Goal: Information Seeking & Learning: Learn about a topic

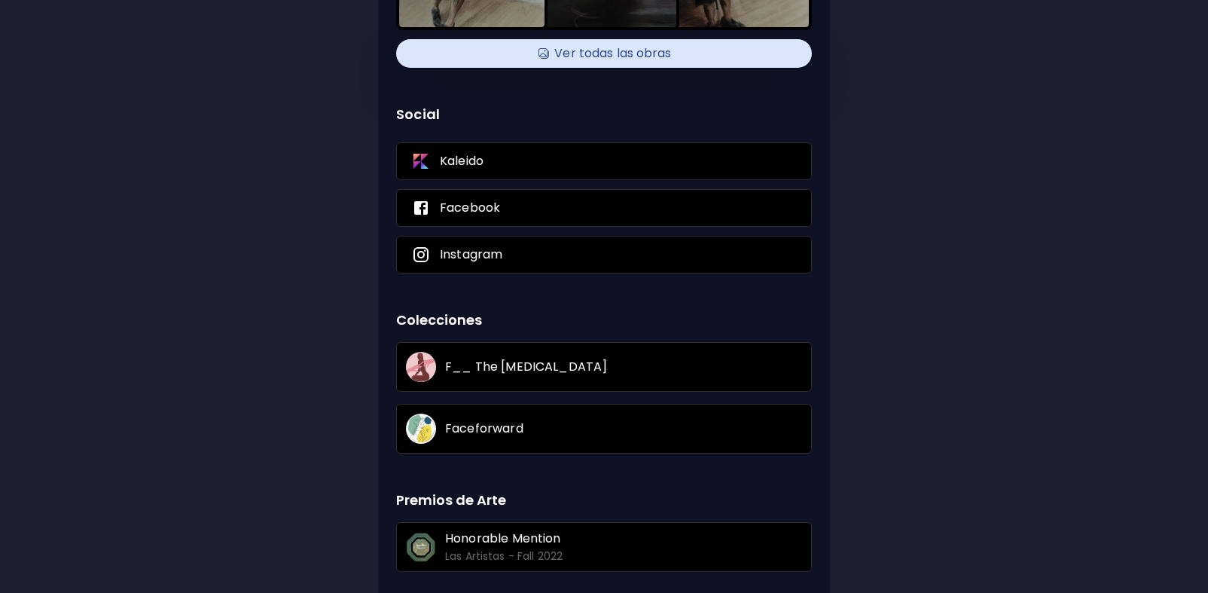
scroll to position [142, 0]
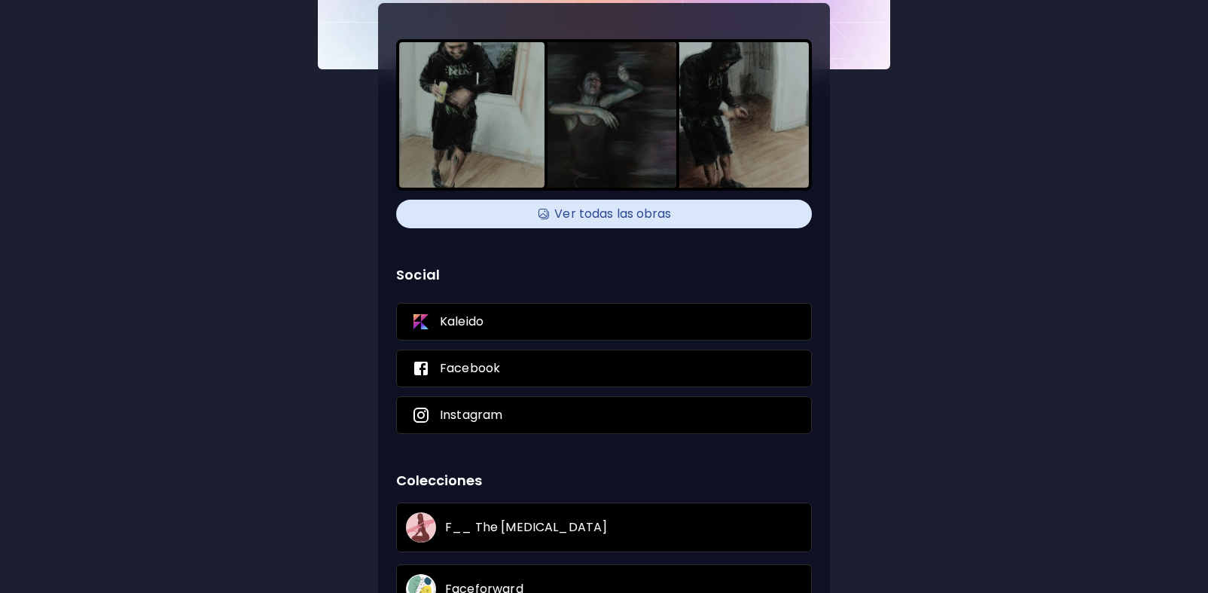
click at [612, 213] on h4 "Ver todas las obras" at bounding box center [604, 214] width 398 height 23
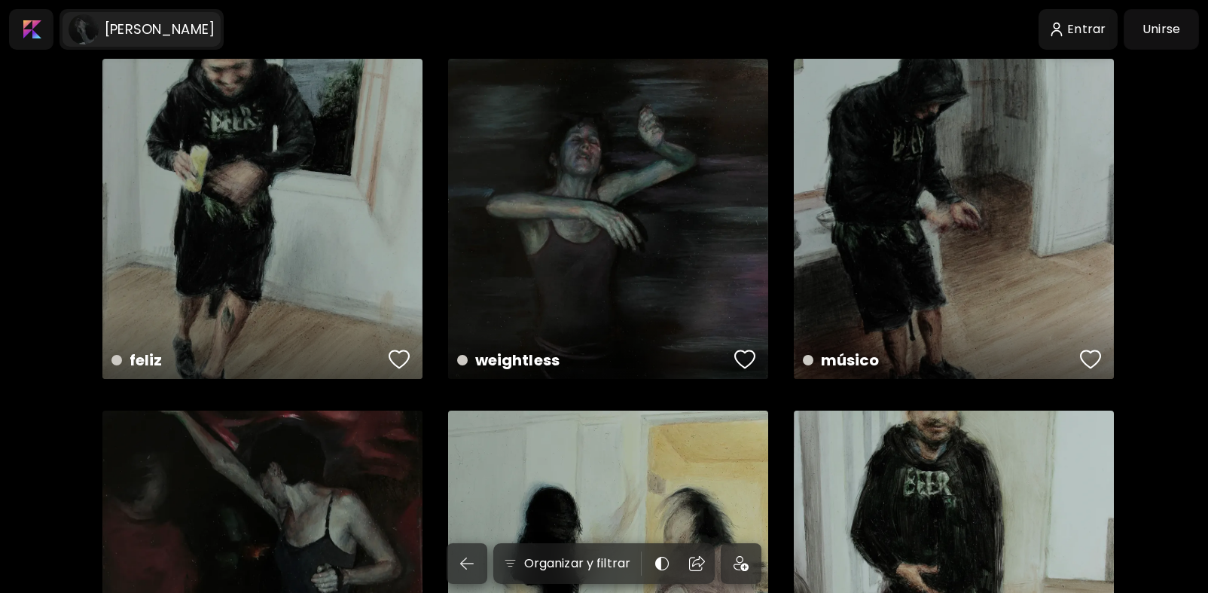
click at [148, 32] on h6 "[PERSON_NAME]" at bounding box center [160, 29] width 110 height 18
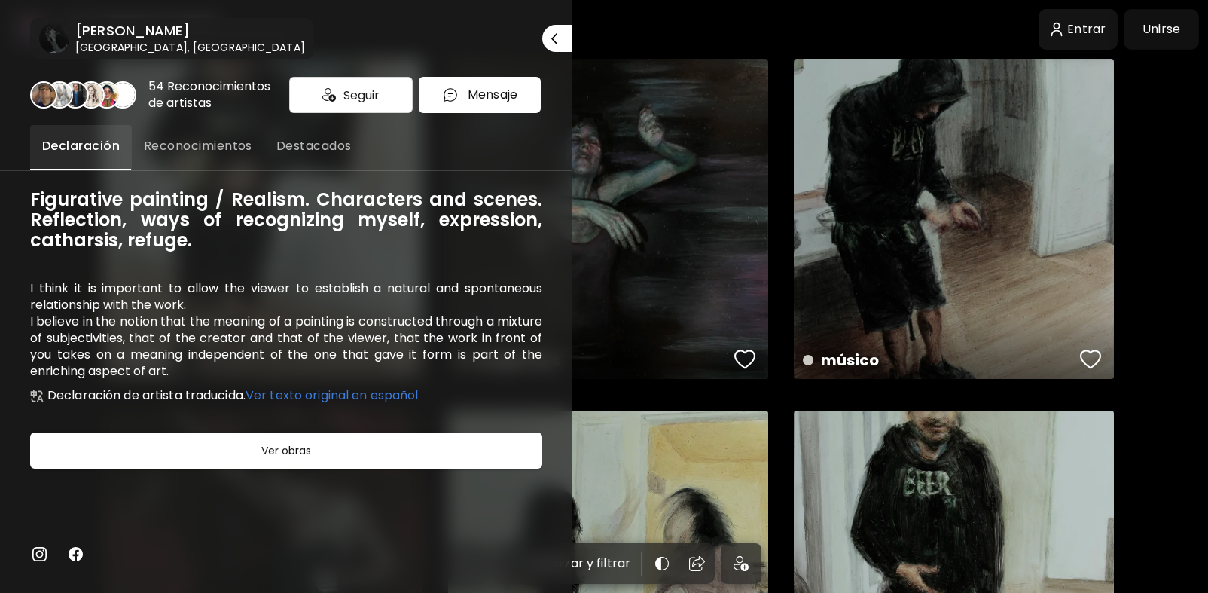
click at [229, 149] on span "Reconocimientos" at bounding box center [198, 146] width 108 height 18
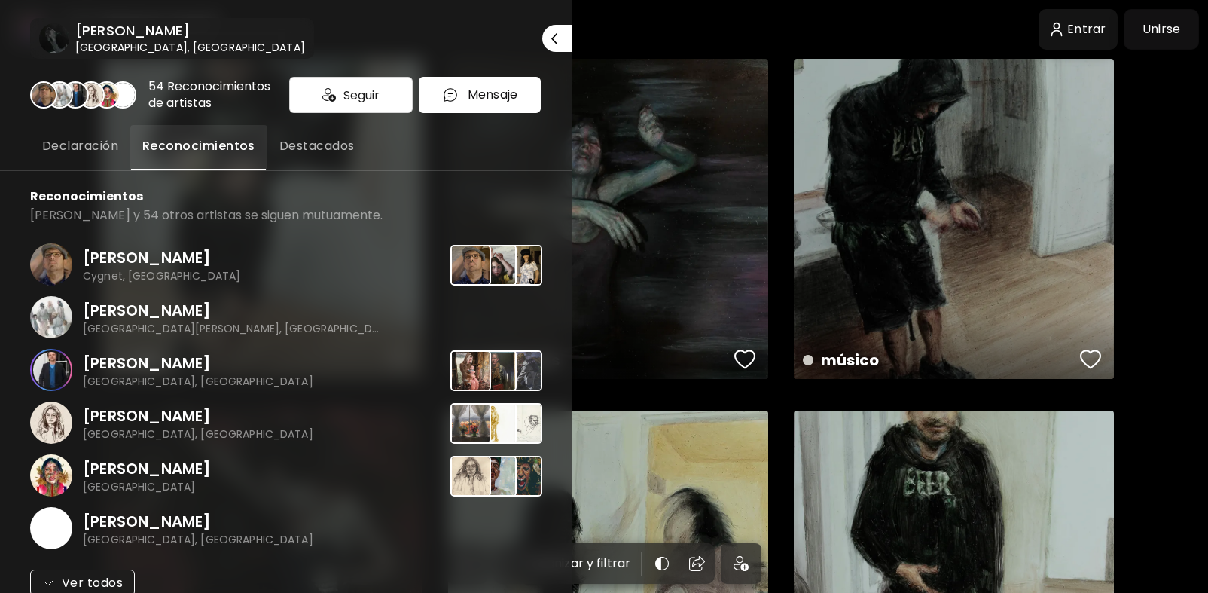
click at [327, 147] on span "Destacados" at bounding box center [316, 146] width 75 height 18
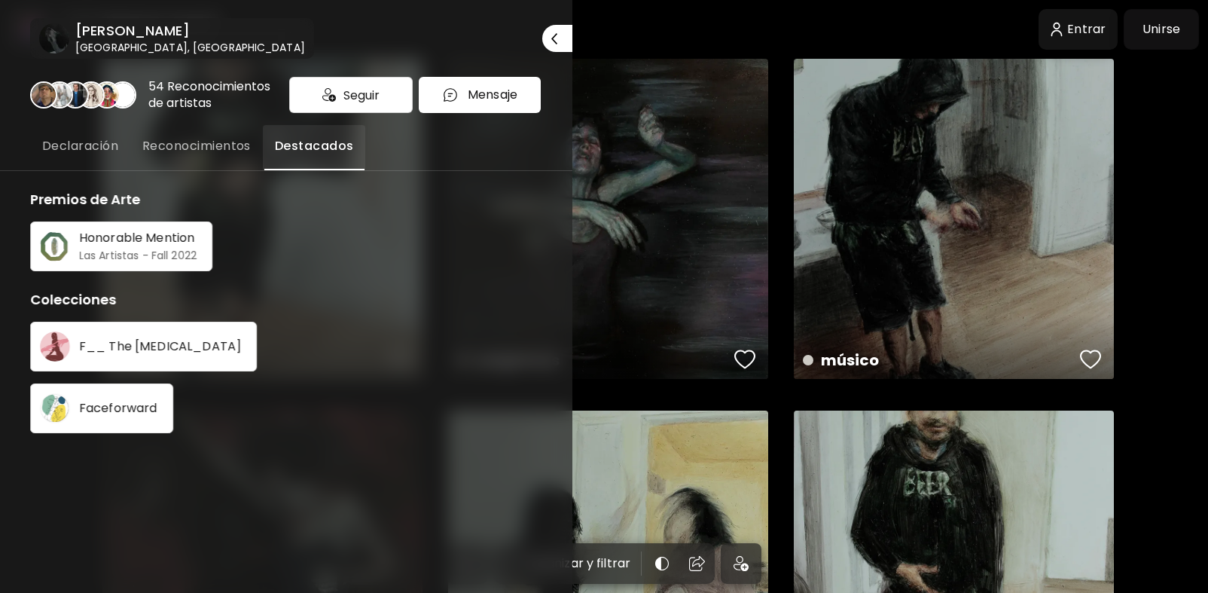
click at [94, 143] on span "Declaración" at bounding box center [80, 146] width 76 height 18
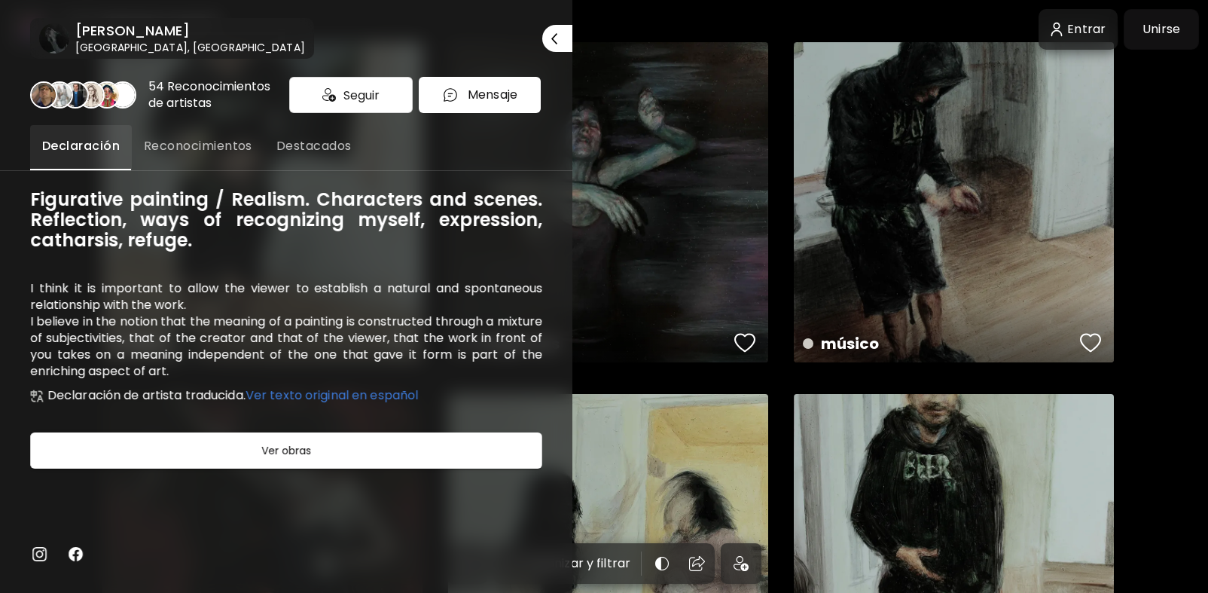
scroll to position [20, 0]
